Goal: Check status: Check status

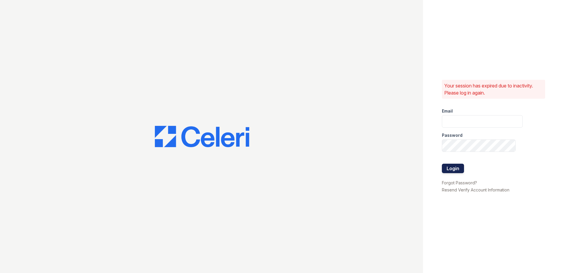
type input "[EMAIL_ADDRESS][DOMAIN_NAME]"
click at [457, 169] on button "Login" at bounding box center [453, 168] width 22 height 9
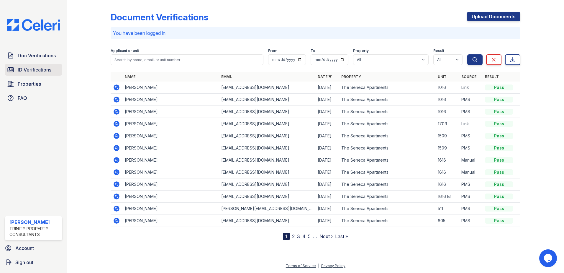
click at [33, 69] on span "ID Verifications" at bounding box center [35, 69] width 34 height 7
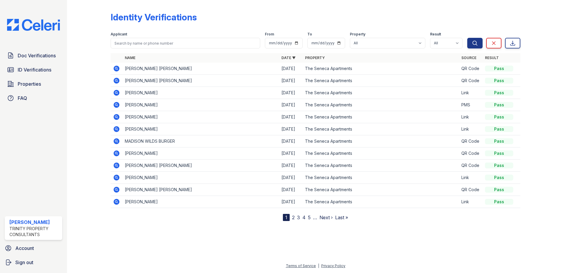
click at [114, 69] on icon at bounding box center [117, 69] width 6 height 6
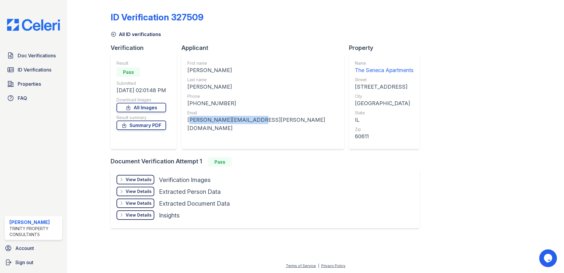
drag, startPoint x: 257, startPoint y: 119, endPoint x: 184, endPoint y: 116, distance: 73.3
click at [184, 116] on div "First name ADAM HAMZA Last name SARROUKH Phone +13128630998 Email adam.sarroukh…" at bounding box center [263, 101] width 163 height 94
copy div "adam.sarroukh@gmail.com"
click at [243, 66] on div "ADAM HAMZA" at bounding box center [262, 70] width 151 height 8
